Goal: Task Accomplishment & Management: Complete application form

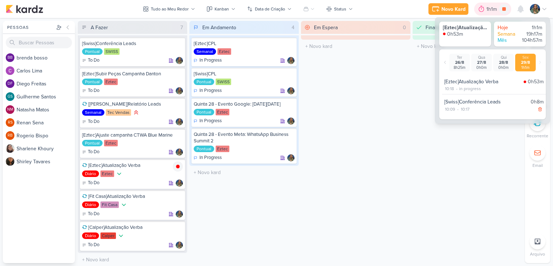
click at [486, 12] on div "1h1m" at bounding box center [492, 9] width 13 height 8
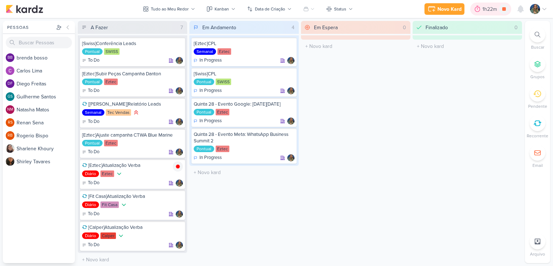
click at [482, 13] on div "1h22m" at bounding box center [490, 9] width 17 height 8
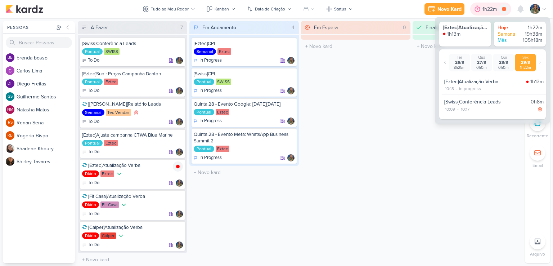
click at [485, 13] on div "1h22m" at bounding box center [490, 9] width 41 height 13
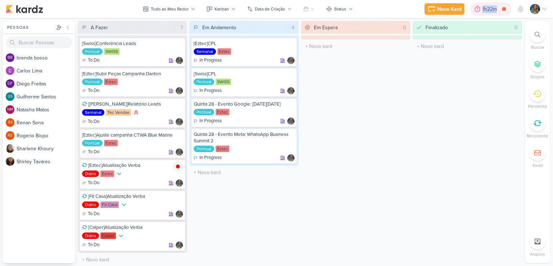
click at [485, 13] on div "1h22m" at bounding box center [490, 9] width 41 height 13
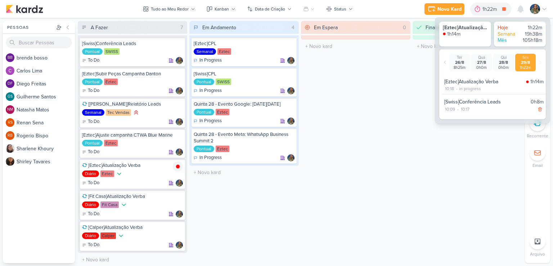
click at [408, 118] on div "Em Espera 0 O título do kard deve ter menos que 100 caracteres" at bounding box center [355, 142] width 109 height 242
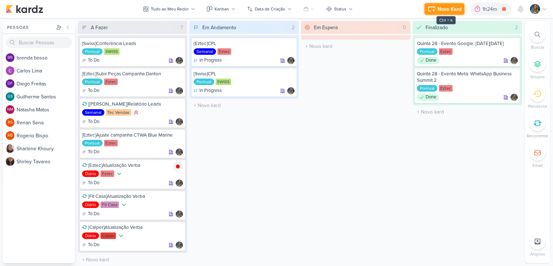
click at [444, 9] on div "Novo Kard" at bounding box center [449, 9] width 24 height 8
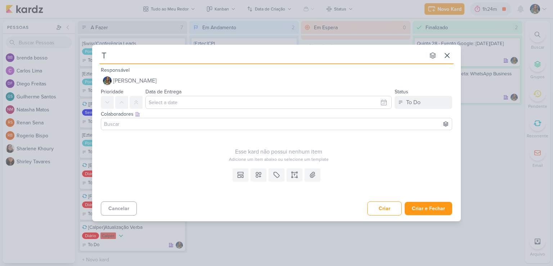
type input "Te"
type input "Terç"
type input "Terçc"
type input "Terça"
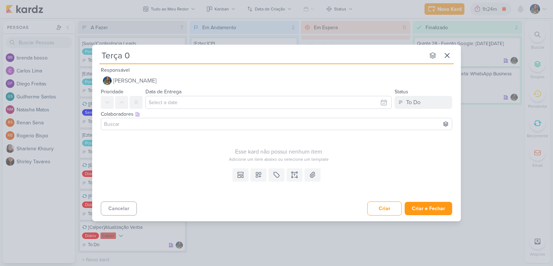
type input "Terça 02"
type input "Terça 02 -"
type input "Terça 02 - W"
type input "Terça 02 -"
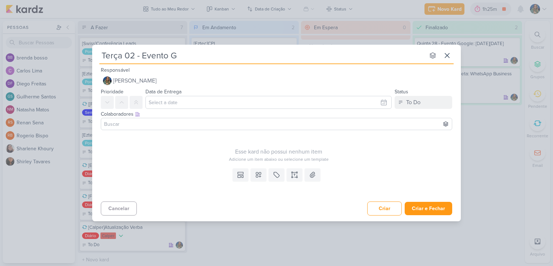
type input "Terça 02 - Evento Go"
type input "Terça 02 - Evento Google"
type input "Terça 02 - Evento Google:"
type input "Terça 02 - Evento Googl"
type input "Terça 02 -"
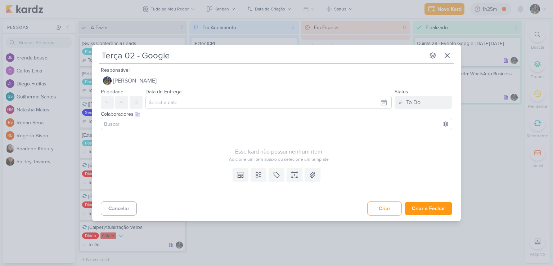
type input "Terça 02 - Google E"
type input "Terça 02 - Google Ex"
type input "Terça 02 - Google Expe"
type input "Terça 02 - Google Experts"
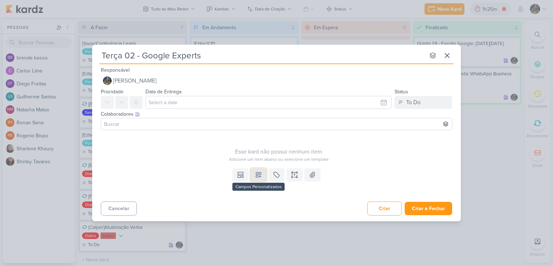
click at [259, 175] on icon at bounding box center [258, 174] width 5 height 5
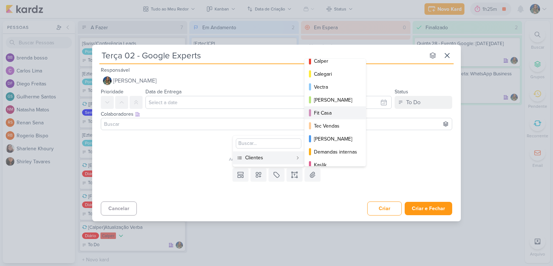
scroll to position [104, 0]
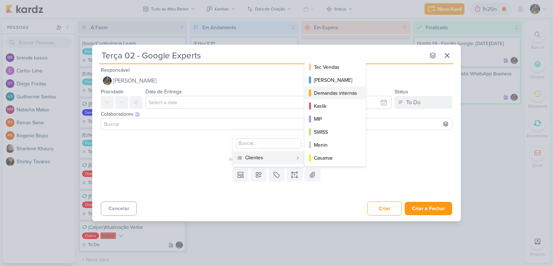
click at [323, 89] on div "Demandas internas" at bounding box center [335, 93] width 43 height 8
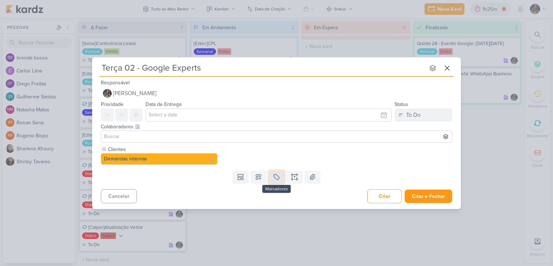
click at [276, 176] on icon at bounding box center [276, 176] width 7 height 7
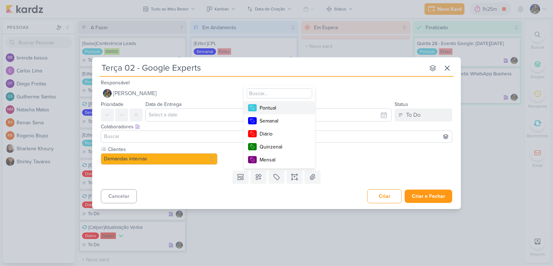
click at [273, 109] on div "Pontual" at bounding box center [282, 108] width 47 height 8
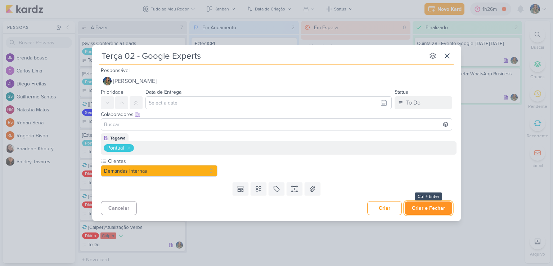
click at [423, 207] on button "Criar e Fechar" at bounding box center [427, 207] width 47 height 13
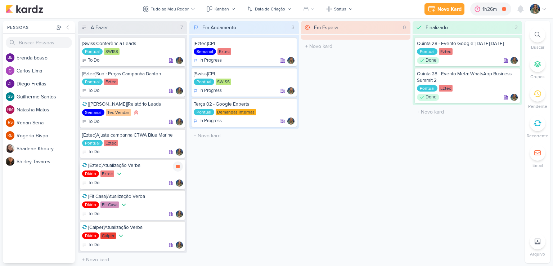
scroll to position [0, 0]
click at [266, 107] on div "Terça 02 - Google Experts Pontual Demandas internas In Progress" at bounding box center [243, 112] width 105 height 29
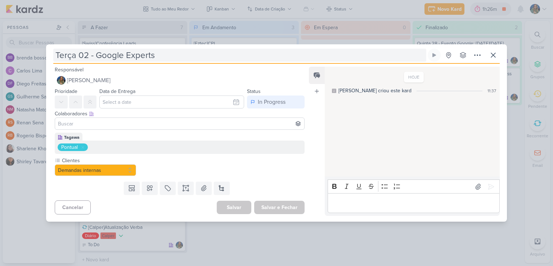
click at [168, 58] on input "Terça 02 - Google Experts" at bounding box center [239, 55] width 373 height 13
type input "Terça 02 - Google Experts 10"
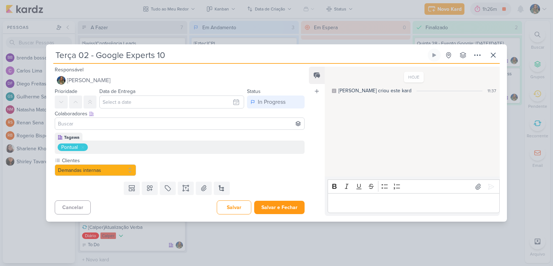
type input "Terça 02 - Google Experts 10h"
type input "Terça 02 - Google Experts 10h -"
type input "Terça 02 - Google Experts 10h"
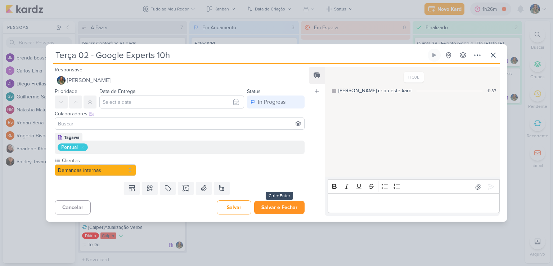
type input "Terça 02 - Google Experts 10h"
click at [274, 205] on button "Salvar e Fechar" at bounding box center [279, 206] width 50 height 13
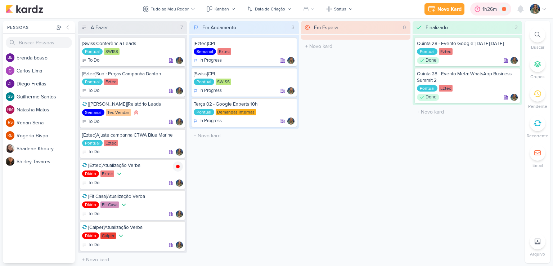
click at [489, 8] on div "1h26m" at bounding box center [490, 9] width 17 height 8
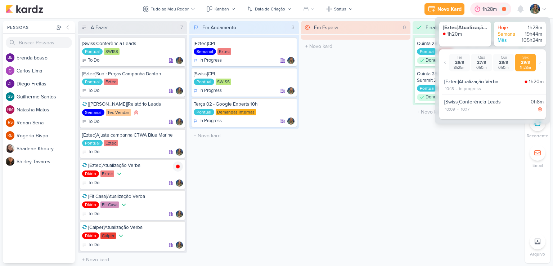
click at [489, 9] on div "1h28m" at bounding box center [490, 9] width 17 height 8
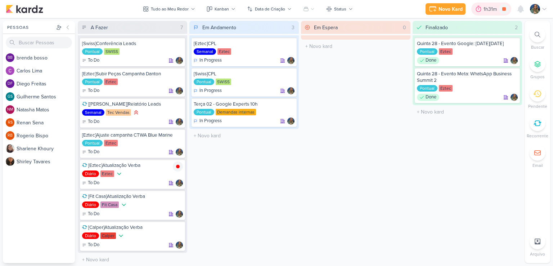
click at [486, 12] on div "1h31m" at bounding box center [490, 9] width 15 height 8
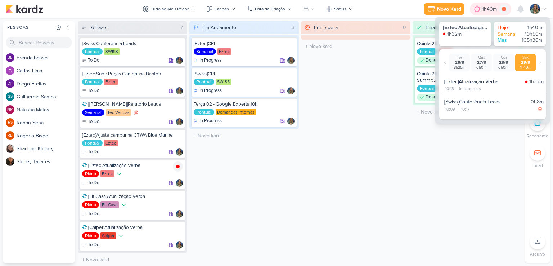
click at [486, 12] on div "1h40m" at bounding box center [490, 9] width 17 height 8
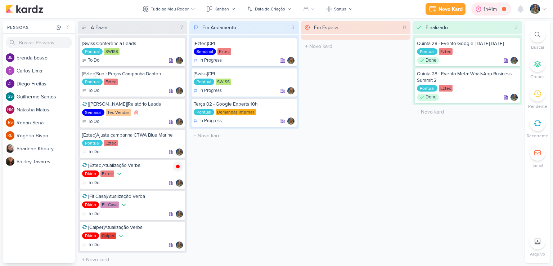
click at [478, 11] on icon at bounding box center [478, 8] width 7 height 7
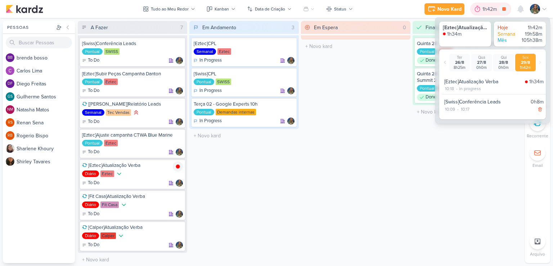
click at [478, 11] on icon at bounding box center [477, 9] width 5 height 6
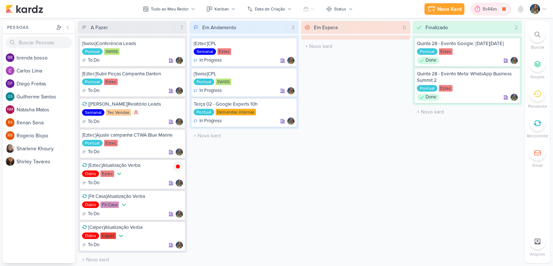
click at [489, 8] on div "1h44m" at bounding box center [490, 9] width 17 height 8
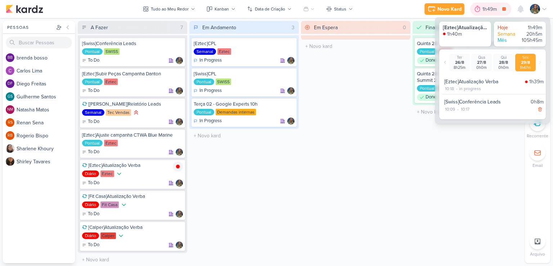
click at [477, 9] on icon at bounding box center [477, 9] width 5 height 6
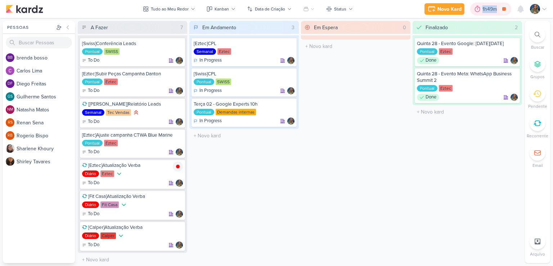
click at [476, 9] on icon at bounding box center [476, 8] width 7 height 7
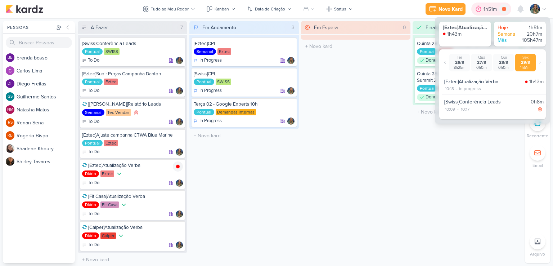
click at [476, 9] on icon at bounding box center [478, 9] width 5 height 6
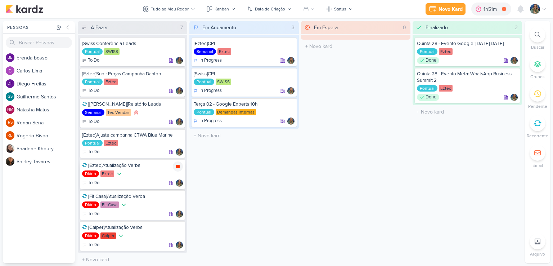
click at [177, 166] on icon at bounding box center [178, 166] width 4 height 4
